Goal: Task Accomplishment & Management: Use online tool/utility

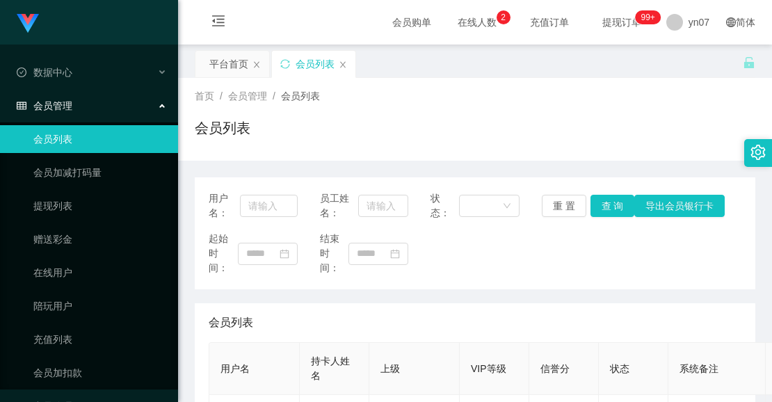
scroll to position [70, 0]
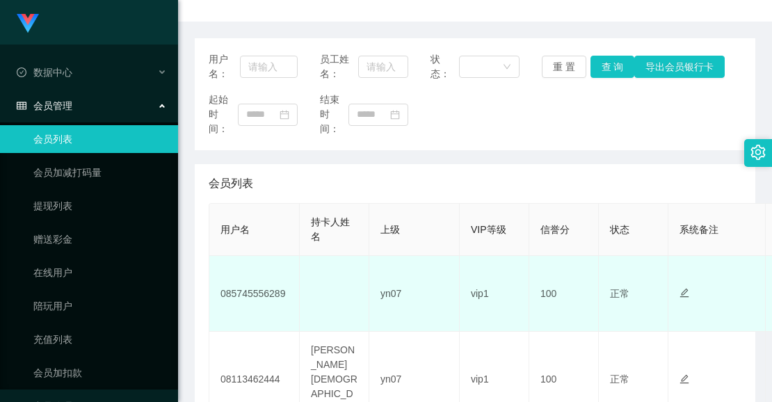
click at [255, 299] on td "085745556289" at bounding box center [254, 294] width 90 height 76
copy td "085745556289"
click at [248, 294] on td "085745556289" at bounding box center [254, 294] width 90 height 76
click at [257, 296] on td "085745556289" at bounding box center [254, 294] width 90 height 76
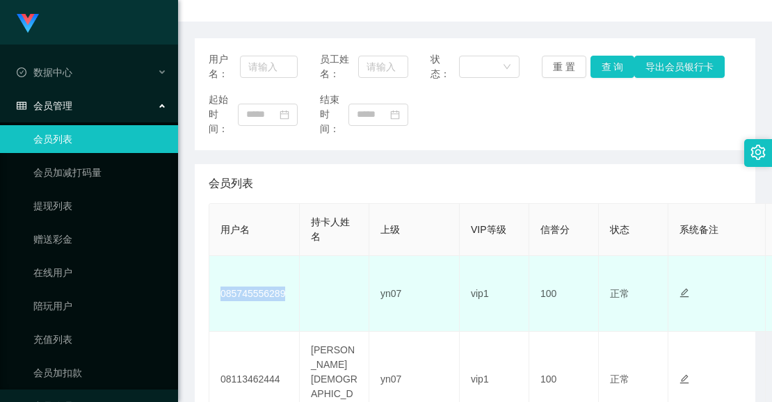
click at [257, 296] on td "085745556289" at bounding box center [254, 294] width 90 height 76
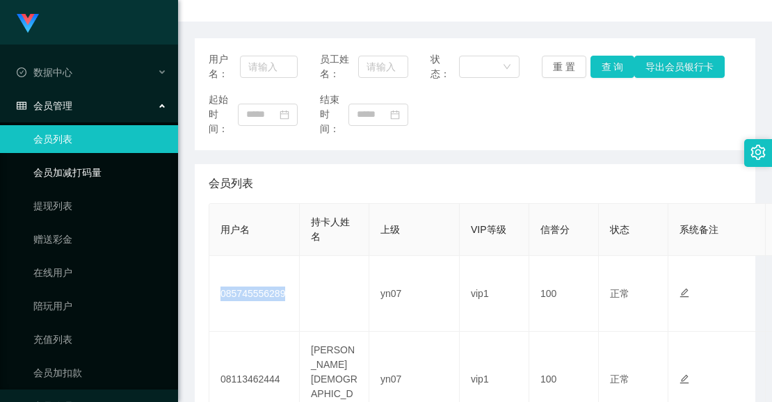
copy td "085745556289"
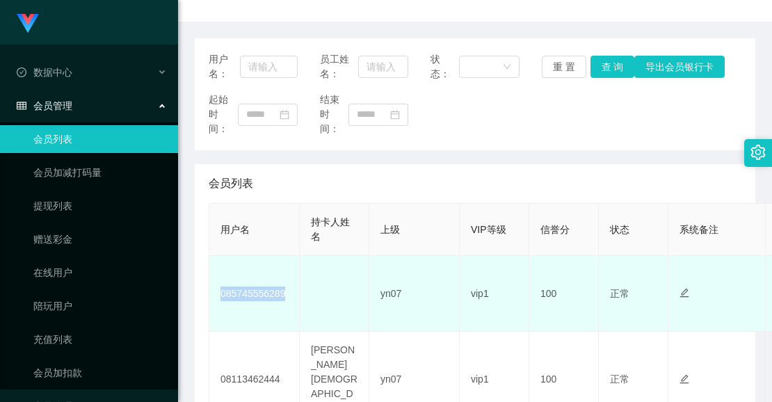
click at [249, 296] on td "085745556289" at bounding box center [254, 294] width 90 height 76
